Goal: Task Accomplishment & Management: Use online tool/utility

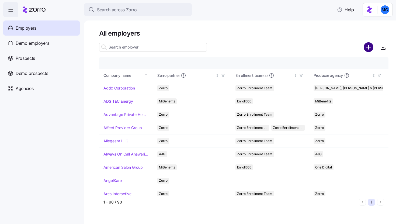
click at [369, 50] on circle "add icon" at bounding box center [368, 47] width 9 height 9
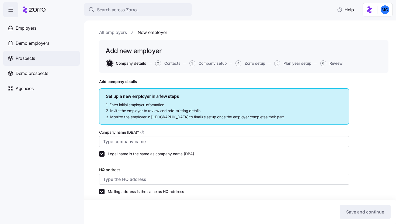
click at [50, 58] on div "Prospects" at bounding box center [41, 58] width 76 height 15
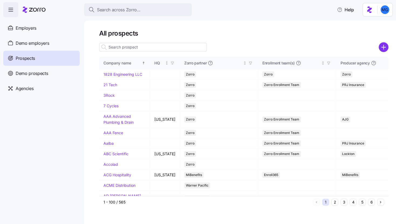
click at [383, 46] on icon "add icon" at bounding box center [383, 47] width 0 height 4
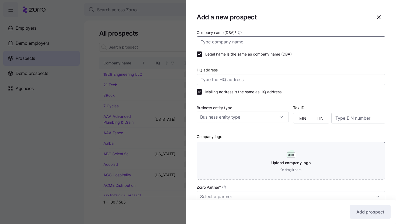
click at [269, 42] on input "Company name (DBA) *" at bounding box center [290, 41] width 188 height 11
paste input "Ecocert Inc"
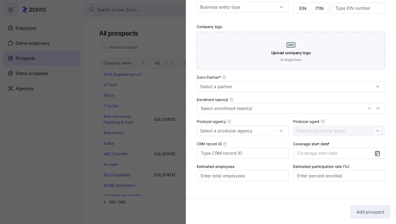
scroll to position [116, 0]
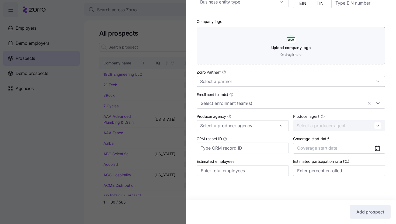
type input "Ecocert Inc"
click at [271, 78] on input "Zorro Partner *" at bounding box center [290, 81] width 188 height 11
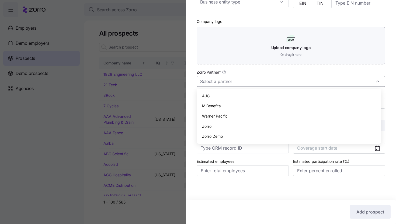
click at [255, 125] on div "Zorro" at bounding box center [289, 126] width 180 height 10
type input "Zorro"
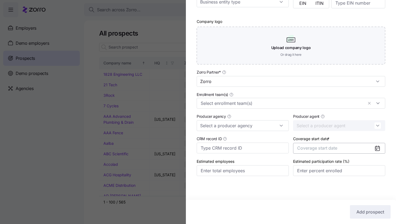
click at [355, 149] on button "Coverage start date" at bounding box center [339, 148] width 92 height 11
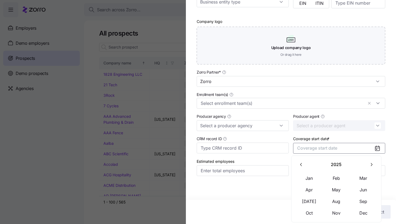
click at [368, 165] on icon "button" at bounding box center [370, 164] width 5 height 5
click at [314, 176] on button "Jan" at bounding box center [309, 177] width 27 height 11
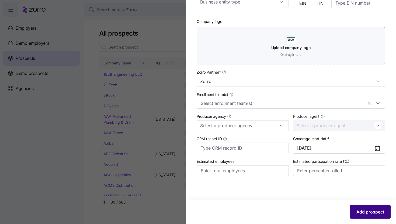
click at [360, 211] on span "Add prospect" at bounding box center [370, 211] width 28 height 6
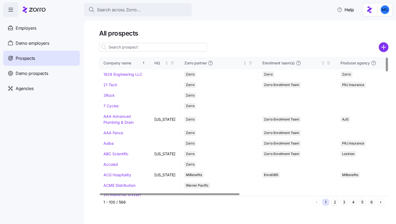
click at [194, 48] on input at bounding box center [153, 47] width 108 height 9
paste input "Ecocert Inc"
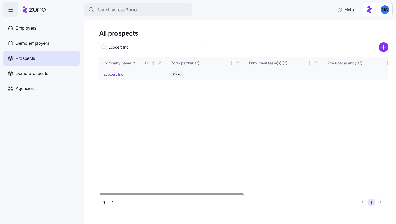
type input "Ecocert Inc"
click at [120, 73] on link "Ecocert Inc" at bounding box center [113, 74] width 20 height 5
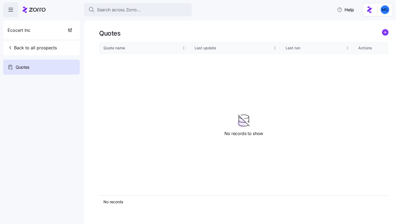
click at [381, 35] on div "Quotes" at bounding box center [243, 33] width 289 height 8
click at [385, 35] on circle "add icon" at bounding box center [385, 32] width 6 height 6
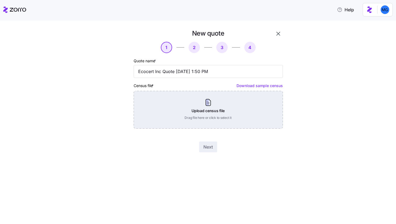
click at [232, 100] on div "Upload census file Drag file here or click to select it" at bounding box center [207, 110] width 149 height 38
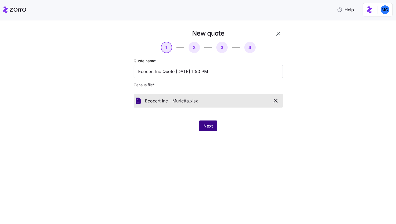
click at [203, 122] on button "Next" at bounding box center [208, 125] width 18 height 11
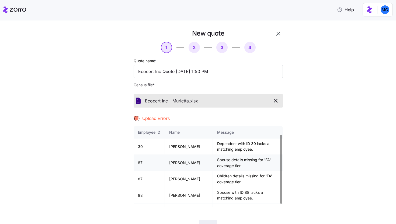
scroll to position [12, 0]
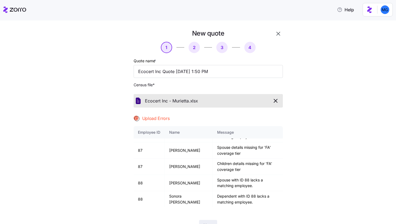
click at [273, 103] on icon "button" at bounding box center [275, 100] width 6 height 6
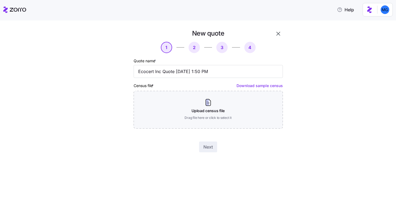
click at [276, 33] on icon "button" at bounding box center [278, 33] width 6 height 6
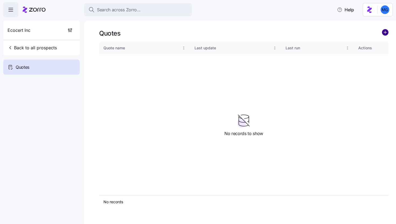
click at [387, 31] on circle "add icon" at bounding box center [385, 32] width 6 height 6
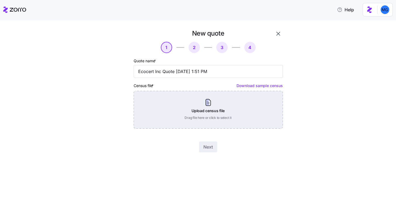
click at [218, 110] on div "Upload census file Drag file here or click to select it" at bounding box center [207, 110] width 149 height 38
click at [199, 105] on div "Upload census file Drag file here or click to select it" at bounding box center [207, 110] width 149 height 38
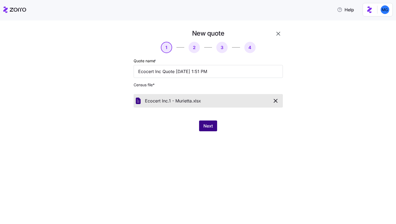
click at [207, 125] on span "Next" at bounding box center [207, 125] width 9 height 6
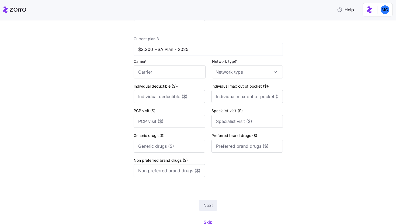
scroll to position [370, 0]
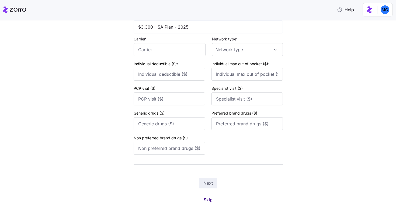
click at [204, 201] on span "Skip" at bounding box center [207, 199] width 9 height 6
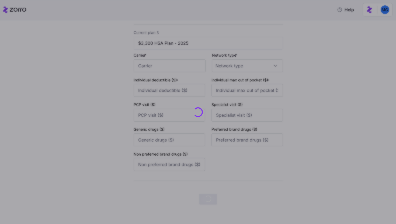
scroll to position [0, 0]
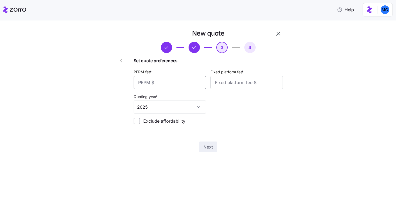
click at [189, 85] on input "PEPM fee *" at bounding box center [169, 82] width 72 height 13
type input "55"
click at [229, 83] on input "Fixed platform fee *" at bounding box center [246, 82] width 72 height 13
type input "100"
click at [214, 149] on button "Next" at bounding box center [208, 146] width 18 height 11
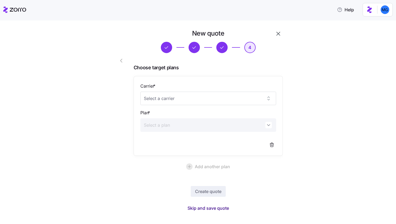
click at [205, 210] on span "Skip and save quote" at bounding box center [207, 208] width 41 height 6
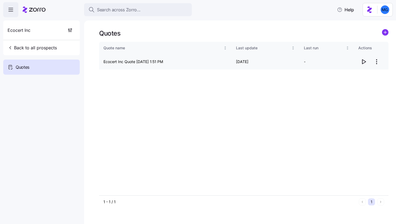
click at [360, 62] on span "button" at bounding box center [363, 62] width 10 height 10
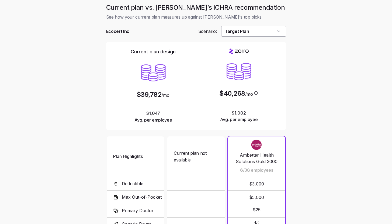
click at [276, 34] on input "Target Plan" at bounding box center [253, 31] width 65 height 11
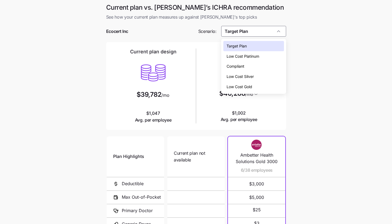
click at [260, 74] on div "Low Cost Silver" at bounding box center [253, 76] width 61 height 10
type input "Low Cost Silver"
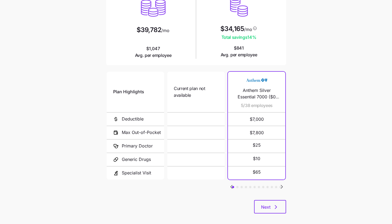
scroll to position [70, 0]
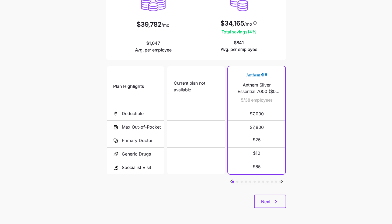
click at [282, 180] on icon "Go to next slide" at bounding box center [282, 181] width 2 height 3
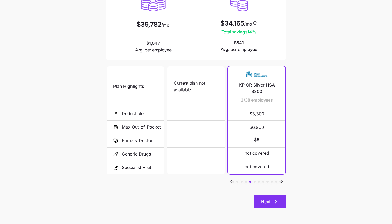
click at [279, 199] on button "Next" at bounding box center [270, 200] width 32 height 13
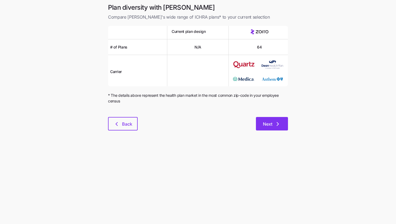
click at [279, 124] on icon "button" at bounding box center [277, 124] width 6 height 6
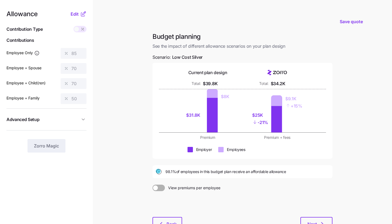
click at [86, 16] on nav "Allowance Edit Contribution Type Use classes Contributions Employee Only 85 Emp…" at bounding box center [46, 132] width 93 height 265
click at [83, 15] on icon at bounding box center [83, 14] width 6 height 6
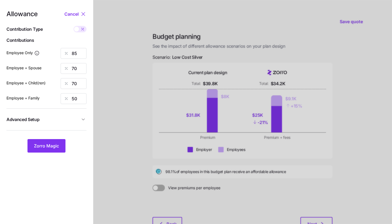
click at [62, 123] on button "Advanced Setup" at bounding box center [46, 119] width 80 height 13
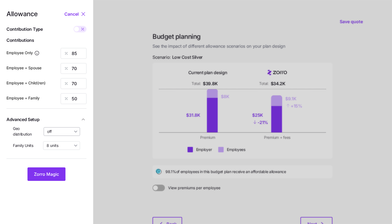
click at [62, 134] on input "off" at bounding box center [62, 131] width 37 height 9
click at [62, 163] on span "By state (19)" at bounding box center [60, 163] width 22 height 6
type input "By state (19)"
click at [60, 170] on button "Zorro Magic" at bounding box center [46, 173] width 38 height 13
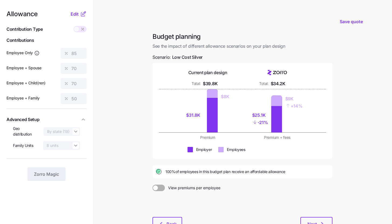
click at [81, 12] on icon at bounding box center [83, 14] width 6 height 6
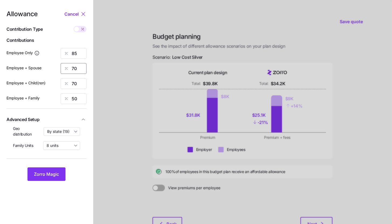
click at [79, 68] on input "70" at bounding box center [74, 68] width 26 height 11
type input "85"
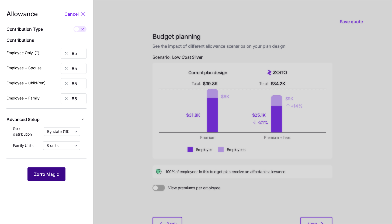
click at [58, 174] on span "Zorro Magic" at bounding box center [46, 174] width 25 height 6
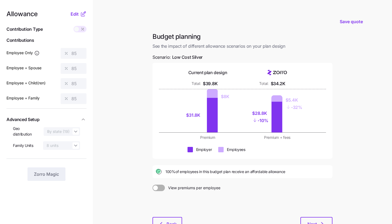
click at [83, 15] on icon at bounding box center [83, 14] width 6 height 6
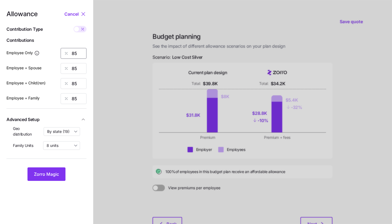
click at [81, 54] on input "85" at bounding box center [74, 53] width 26 height 11
type input "80"
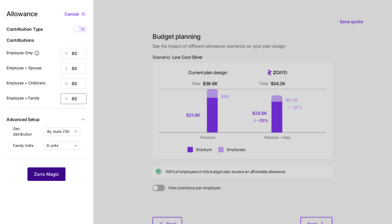
type input "80"
click at [43, 173] on span "Zorro Magic" at bounding box center [46, 174] width 25 height 6
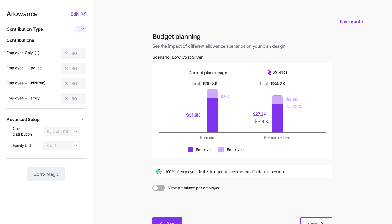
click at [174, 223] on span "Back" at bounding box center [171, 223] width 10 height 6
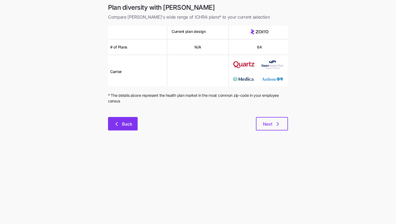
click at [126, 130] on button "Back" at bounding box center [123, 123] width 30 height 13
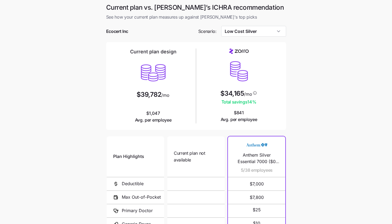
scroll to position [70, 0]
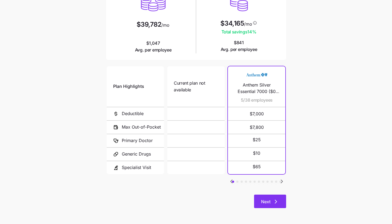
click at [279, 200] on button "Next" at bounding box center [270, 200] width 32 height 13
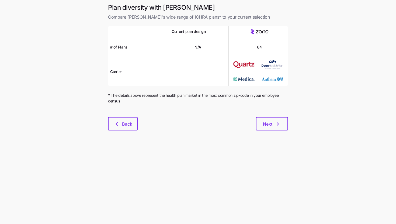
click at [286, 131] on div "Plan diversity with Zorro Compare Zorro's wide range of ICHRA plans* to your cu…" at bounding box center [198, 69] width 188 height 133
click at [285, 129] on button "Next" at bounding box center [272, 123] width 32 height 13
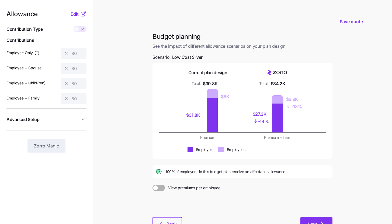
click at [314, 223] on span "Next" at bounding box center [311, 223] width 9 height 6
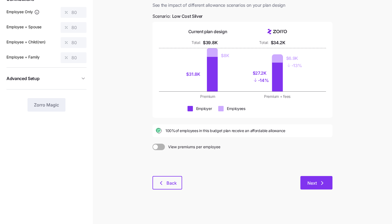
click at [318, 186] on button "Next" at bounding box center [316, 182] width 32 height 13
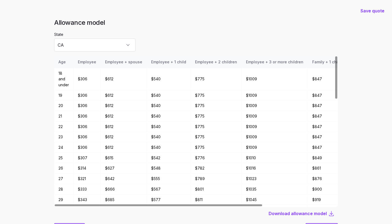
scroll to position [29, 0]
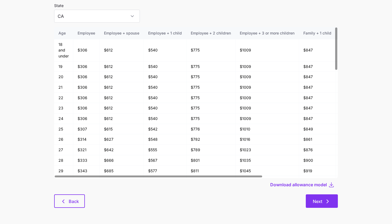
click at [322, 195] on button "Next" at bounding box center [321, 200] width 32 height 13
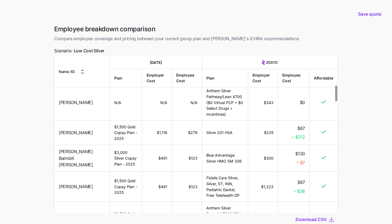
scroll to position [289, 0]
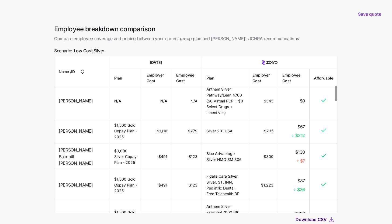
click at [316, 218] on span "Download CSV" at bounding box center [310, 219] width 31 height 6
click at [362, 13] on span "Save quote" at bounding box center [369, 14] width 23 height 6
click at [298, 12] on div "Save quote" at bounding box center [195, 14] width 385 height 22
